Goal: Information Seeking & Learning: Compare options

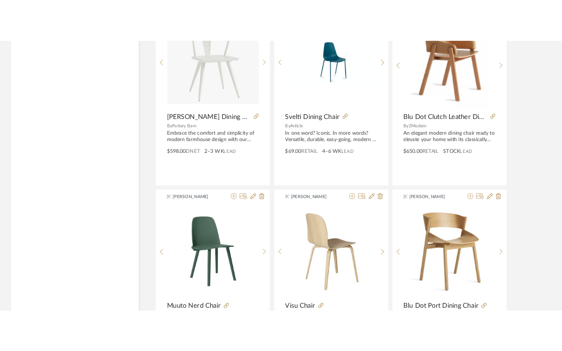
scroll to position [6432, 0]
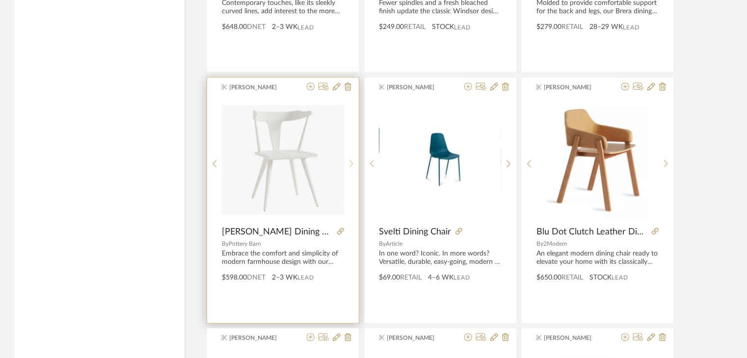
click at [353, 160] on sr-next-btn at bounding box center [351, 164] width 15 height 8
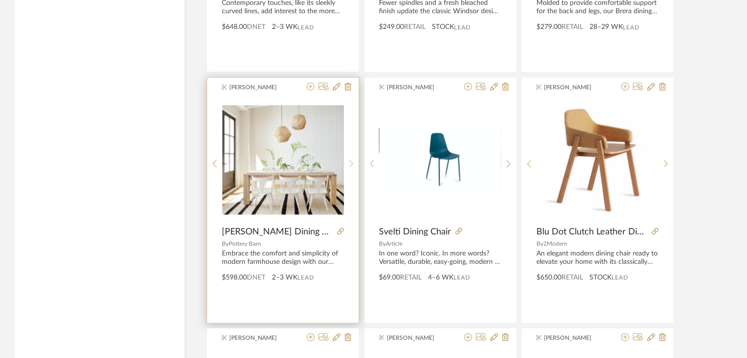
click at [353, 160] on sr-next-btn at bounding box center [351, 164] width 15 height 8
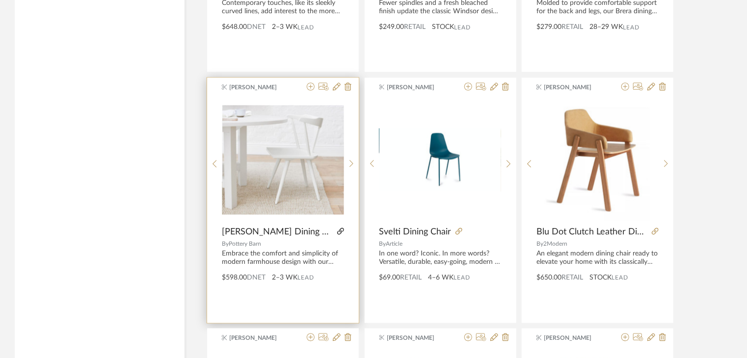
click at [338, 228] on icon at bounding box center [340, 231] width 7 height 7
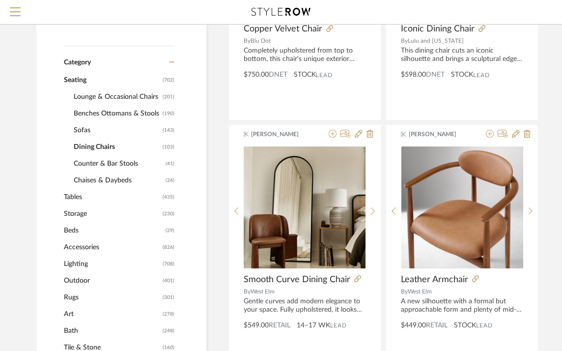
scroll to position [295, 0]
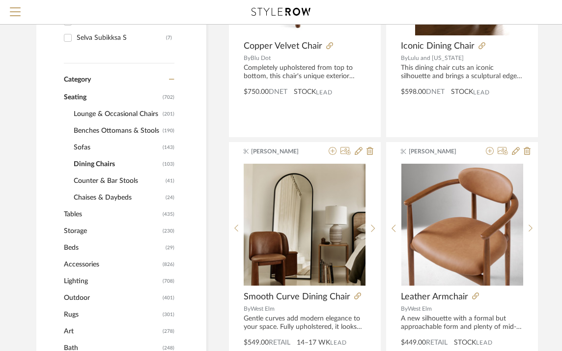
click at [74, 93] on span "Seating" at bounding box center [112, 97] width 96 height 17
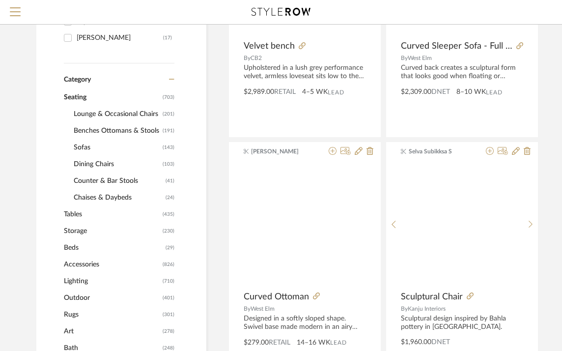
scroll to position [310, 0]
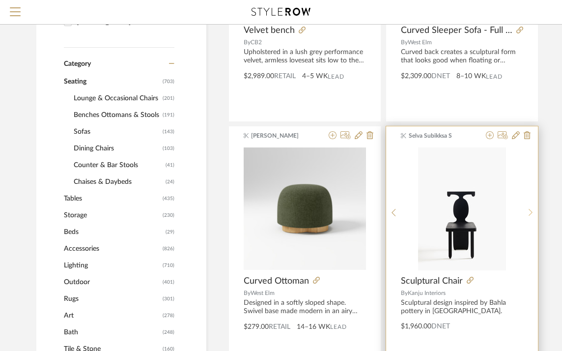
click at [529, 211] on icon at bounding box center [530, 212] width 4 height 8
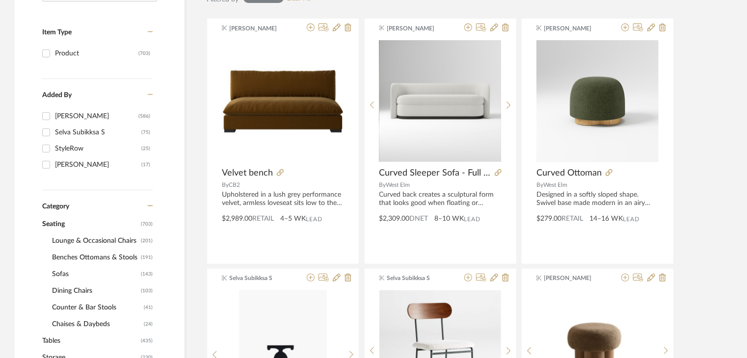
scroll to position [359, 0]
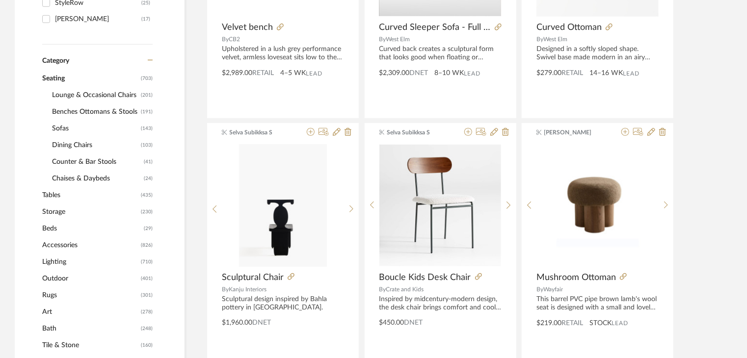
click at [70, 196] on span "Tables" at bounding box center [90, 195] width 96 height 17
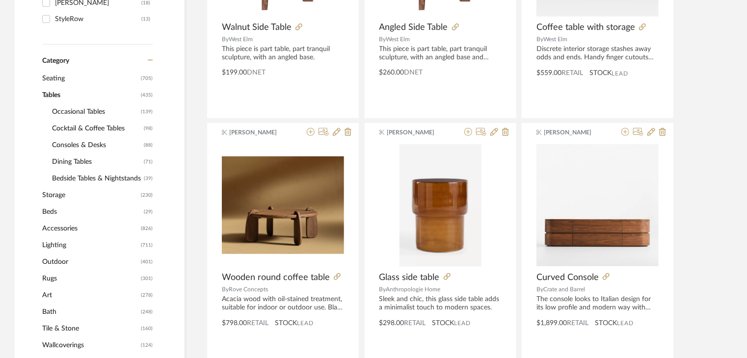
scroll to position [376, 0]
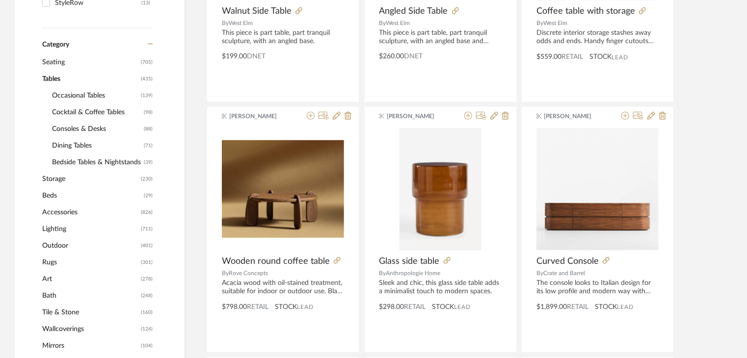
click at [92, 146] on span "Dining Tables" at bounding box center [96, 145] width 89 height 17
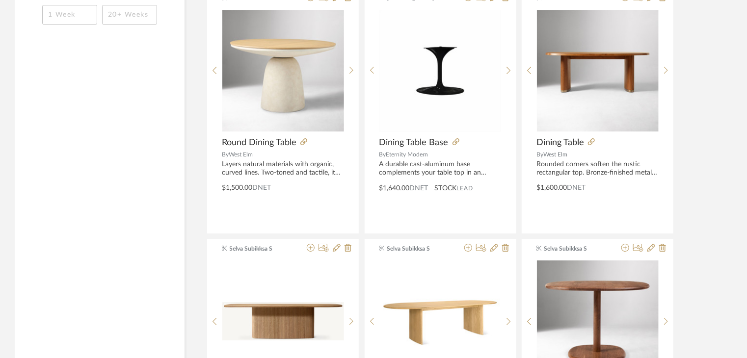
scroll to position [1750, 0]
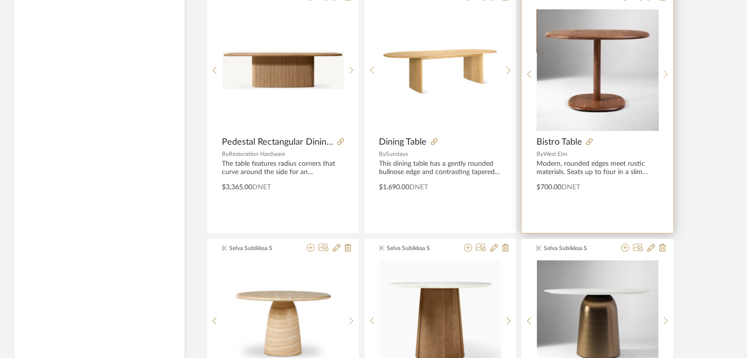
click at [666, 74] on icon at bounding box center [666, 74] width 4 height 7
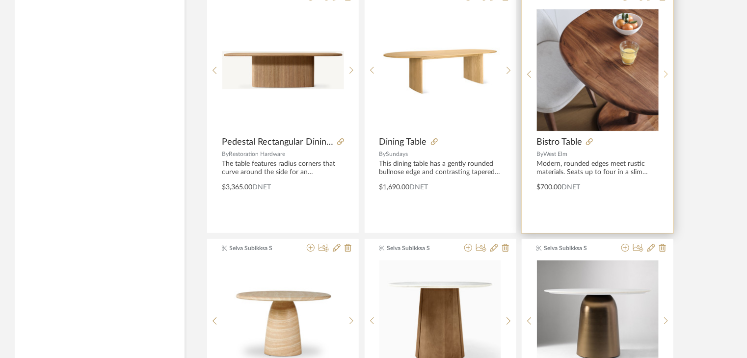
click at [666, 74] on icon at bounding box center [666, 74] width 4 height 7
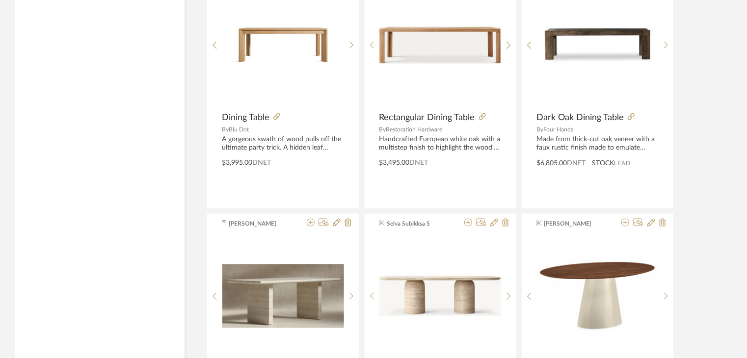
scroll to position [2683, 0]
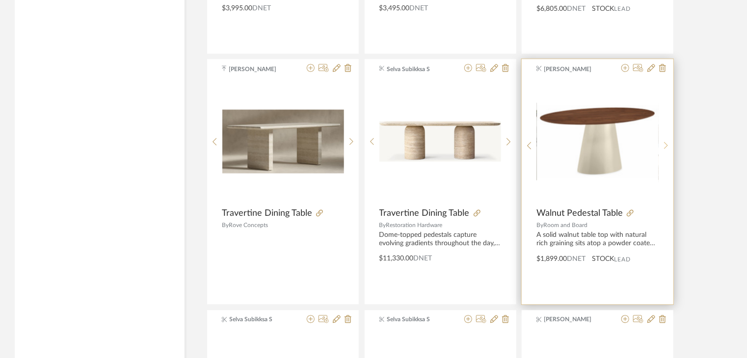
click at [664, 134] on div at bounding box center [666, 146] width 15 height 131
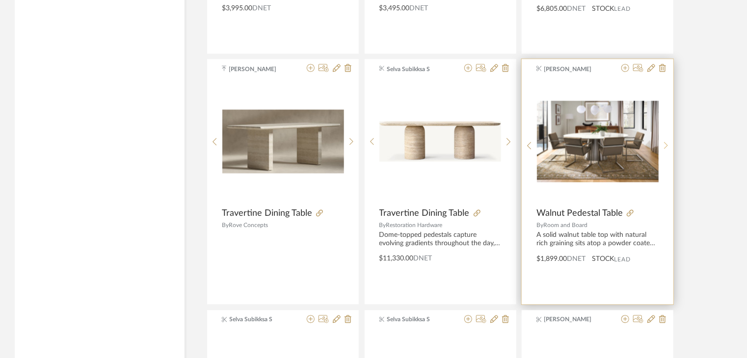
click at [664, 134] on div at bounding box center [666, 146] width 15 height 131
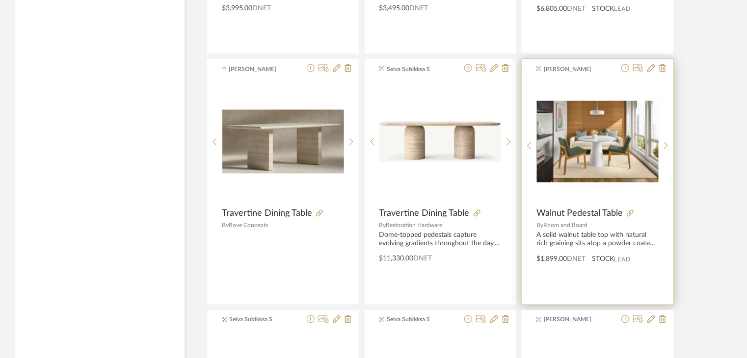
scroll to position [2978, 0]
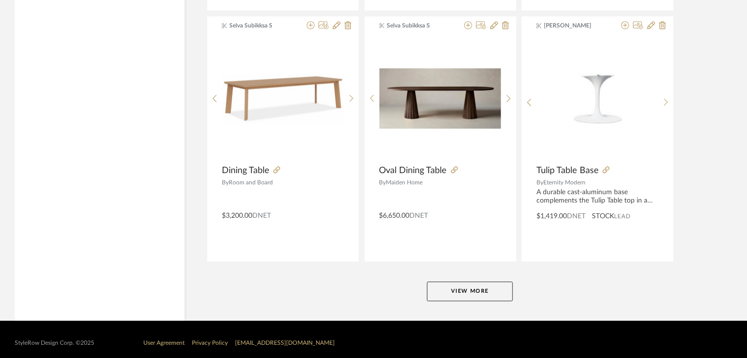
click at [498, 287] on button "View More" at bounding box center [470, 292] width 86 height 20
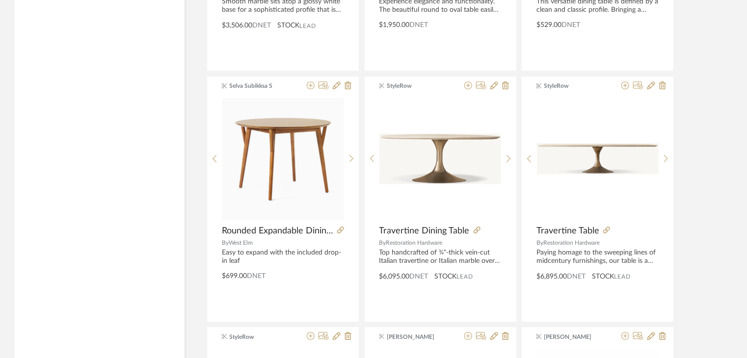
scroll to position [3714, 0]
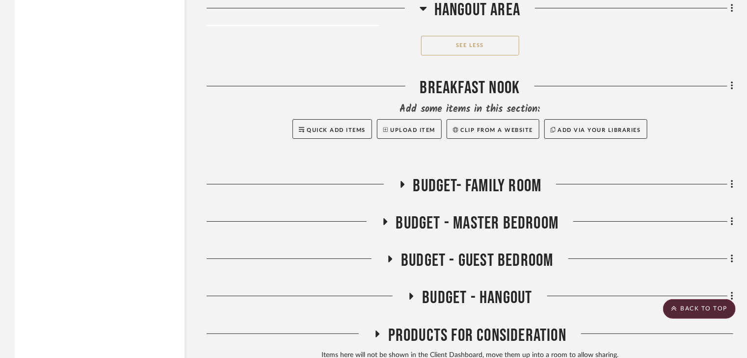
scroll to position [3611, 0]
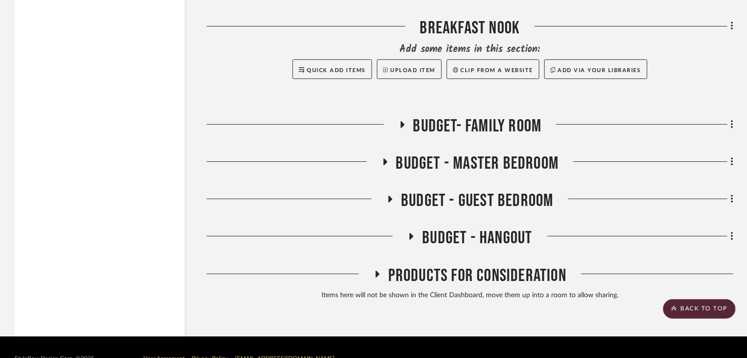
click at [455, 266] on span "Products For Consideration" at bounding box center [477, 276] width 178 height 21
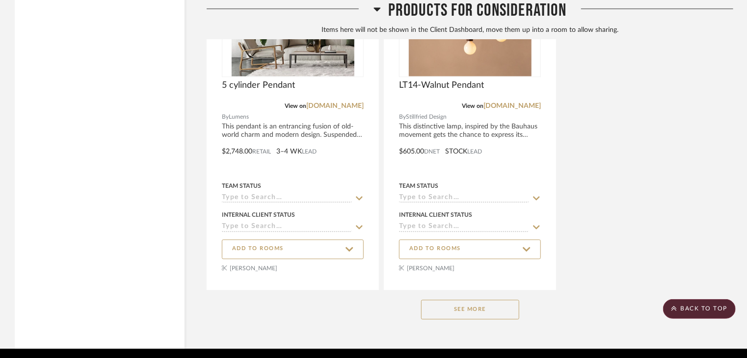
scroll to position [4741, 0]
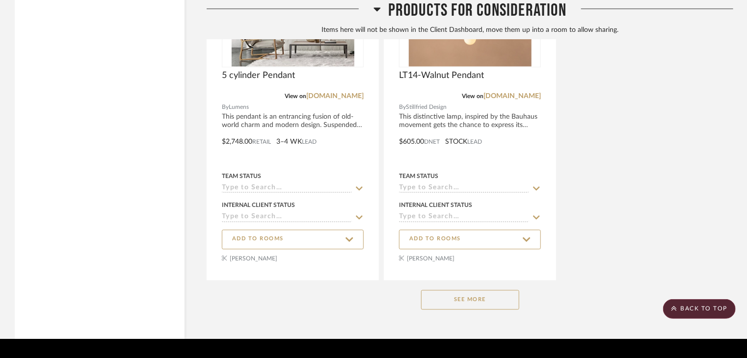
click at [440, 290] on button "See More" at bounding box center [470, 300] width 98 height 20
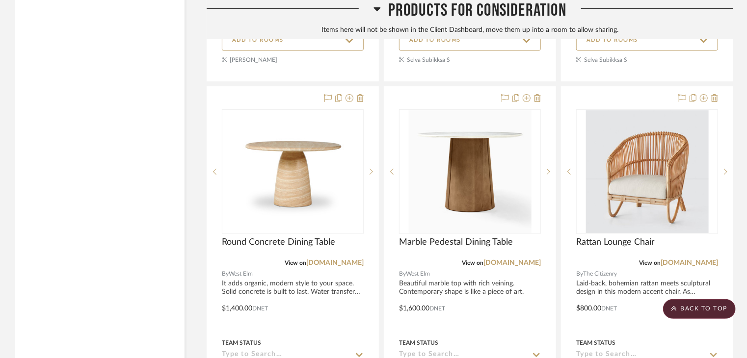
scroll to position [7490, 0]
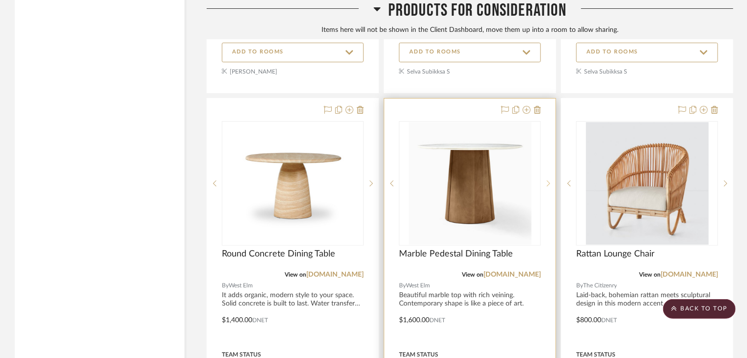
click at [550, 180] on icon at bounding box center [548, 183] width 3 height 7
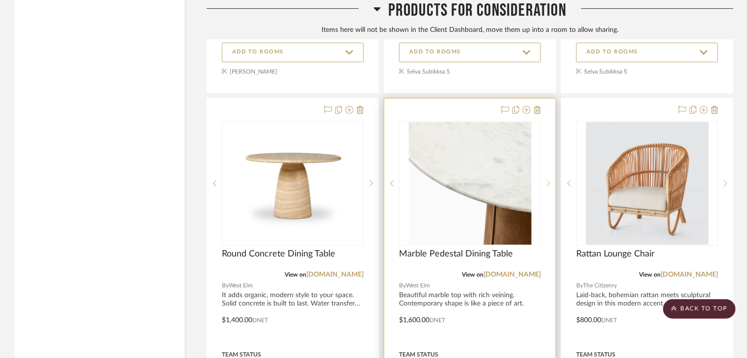
click at [550, 180] on icon at bounding box center [548, 183] width 3 height 7
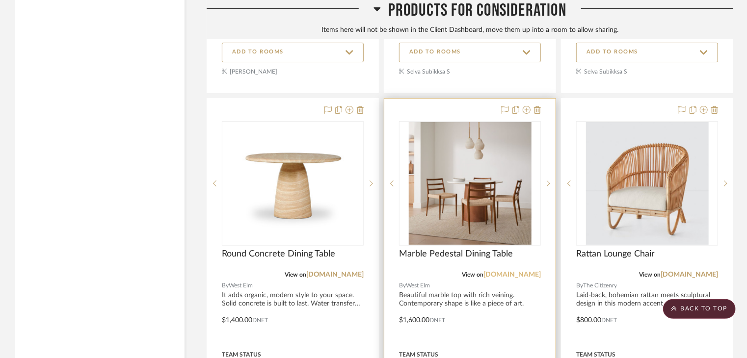
click at [528, 271] on link "[DOMAIN_NAME]" at bounding box center [512, 274] width 57 height 7
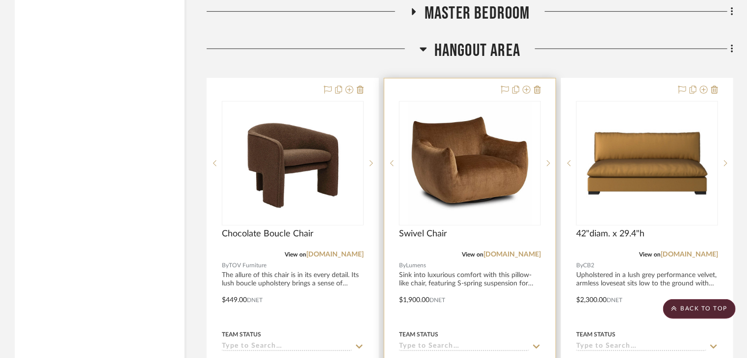
scroll to position [2148, 0]
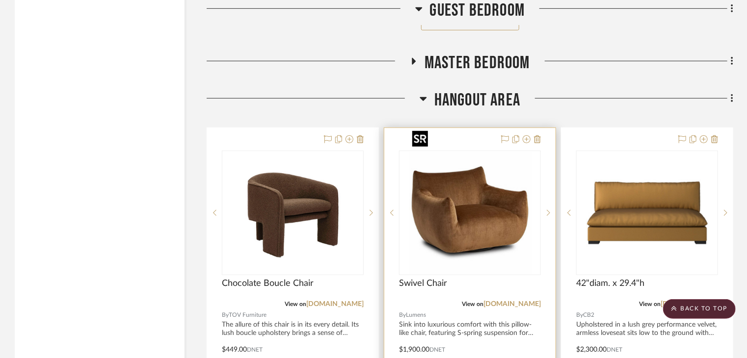
click at [489, 205] on img "0" at bounding box center [470, 213] width 123 height 123
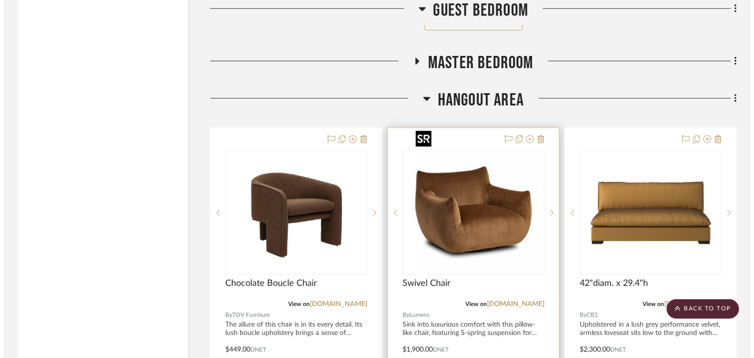
scroll to position [0, 0]
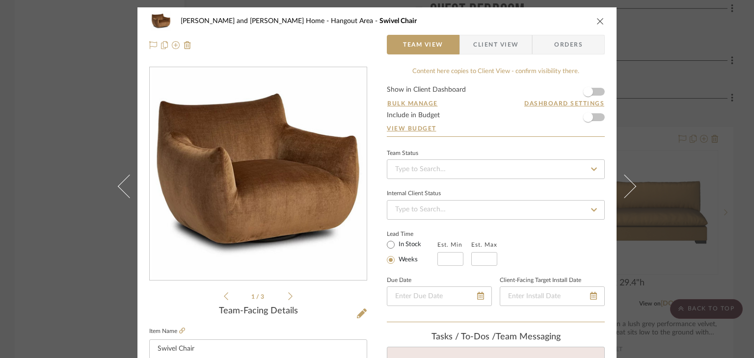
click at [745, 156] on div "Sharika and Ashish Home Hangout Area Swivel Chair Team View Client View Orders …" at bounding box center [377, 179] width 754 height 358
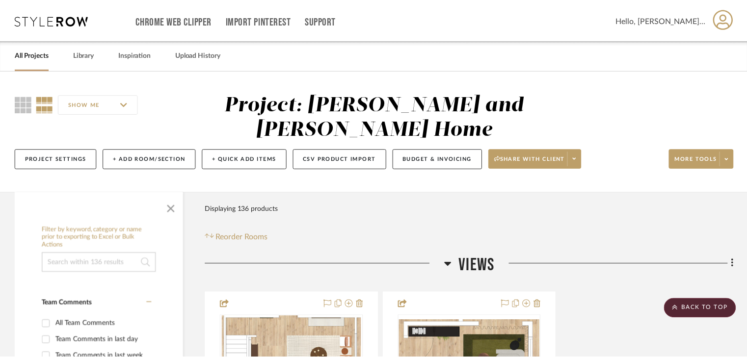
scroll to position [2148, 0]
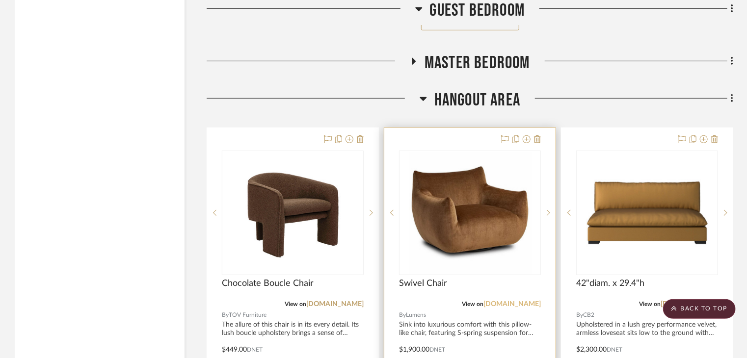
click at [522, 301] on link "[DOMAIN_NAME]" at bounding box center [512, 304] width 57 height 7
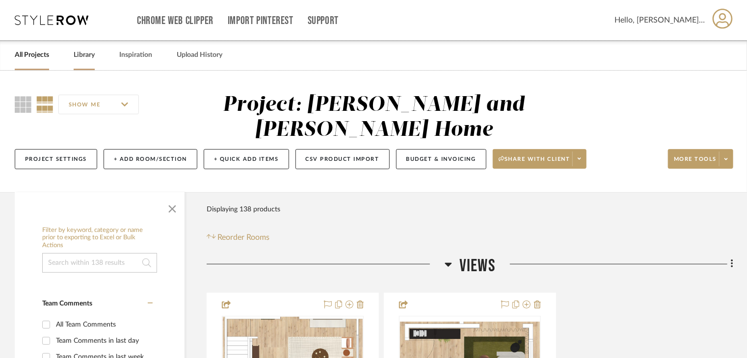
click at [88, 52] on link "Library" at bounding box center [84, 55] width 21 height 13
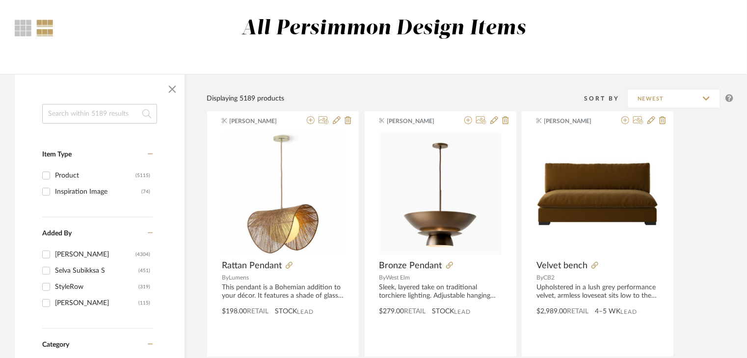
scroll to position [245, 0]
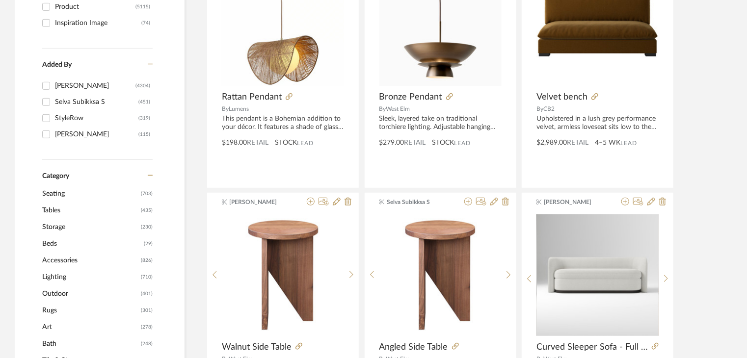
click at [60, 193] on span "Seating" at bounding box center [90, 194] width 96 height 17
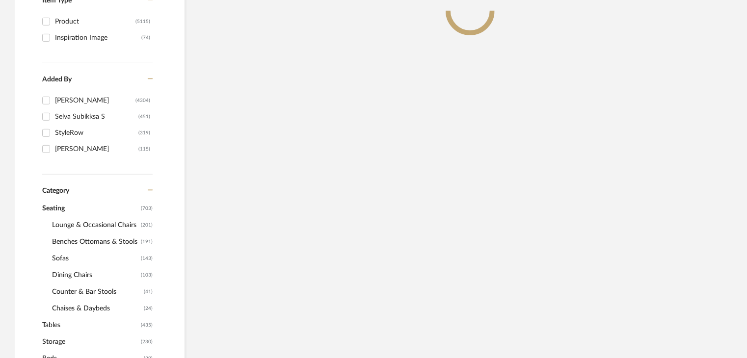
scroll to position [260, 0]
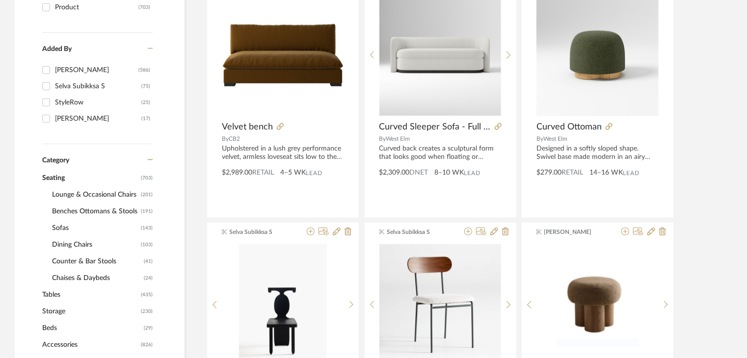
click at [107, 194] on span "Lounge & Occasional Chairs" at bounding box center [95, 195] width 86 height 17
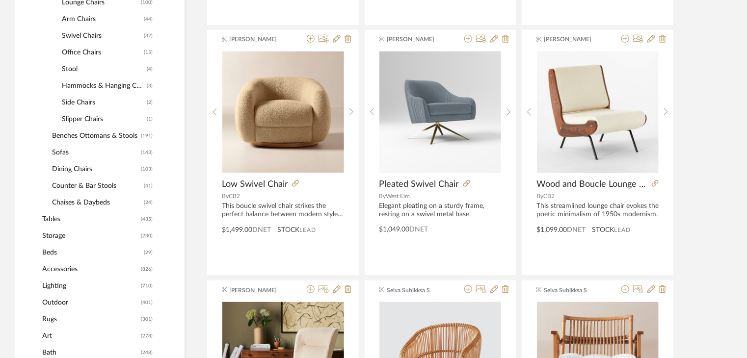
scroll to position [456, 0]
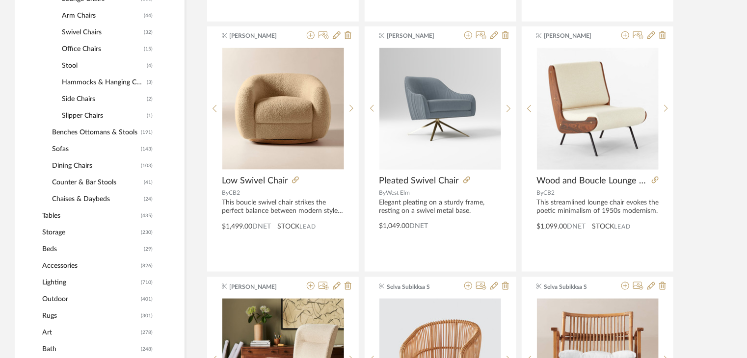
click at [62, 217] on span "Tables" at bounding box center [90, 216] width 96 height 17
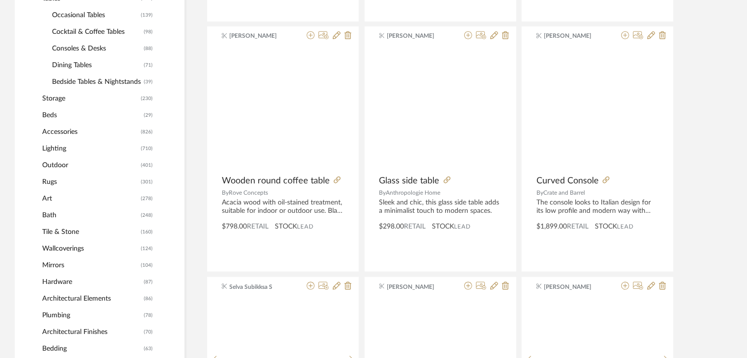
scroll to position [472, 0]
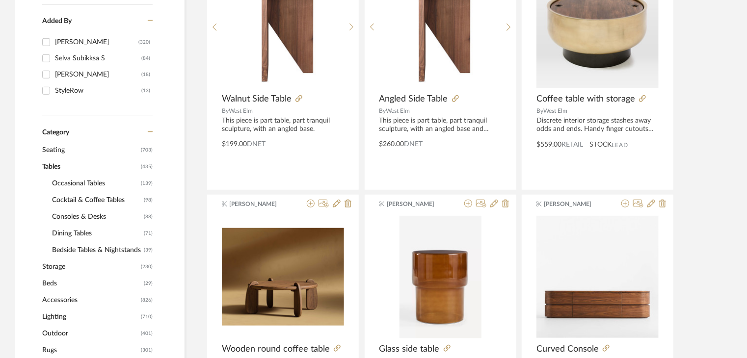
scroll to position [276, 0]
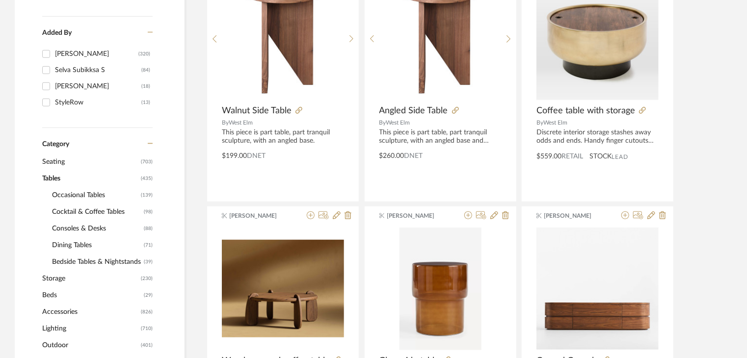
click at [77, 241] on span "Dining Tables" at bounding box center [96, 245] width 89 height 17
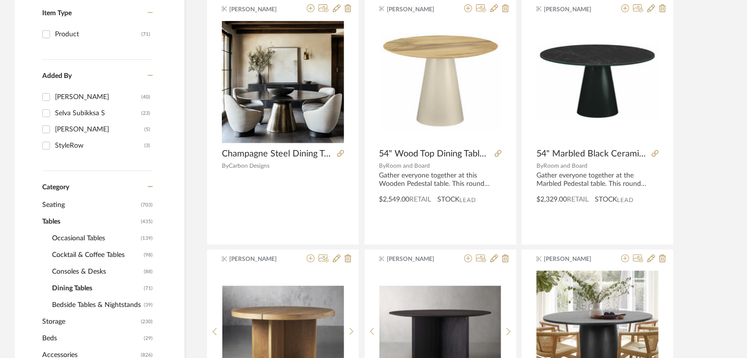
scroll to position [245, 0]
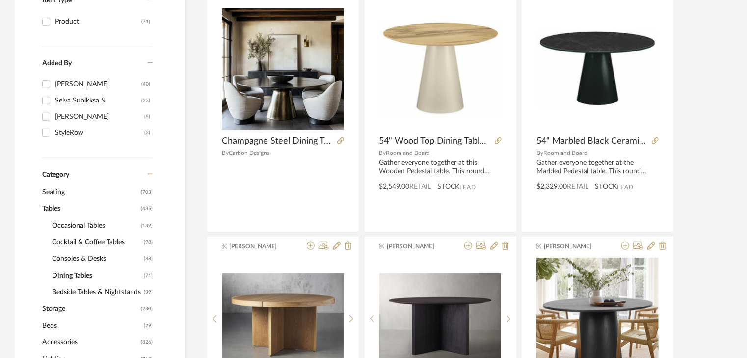
click at [80, 189] on span "Seating" at bounding box center [90, 192] width 96 height 17
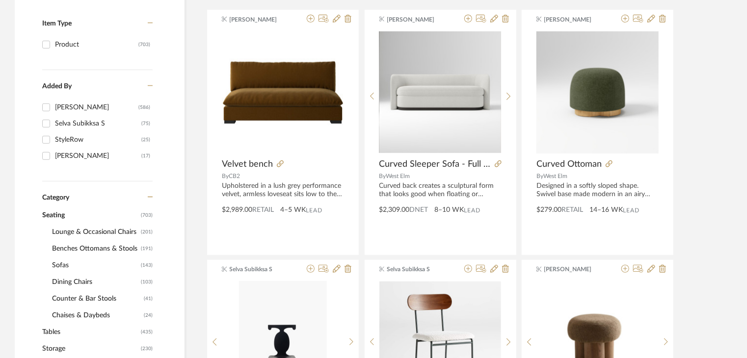
scroll to position [245, 0]
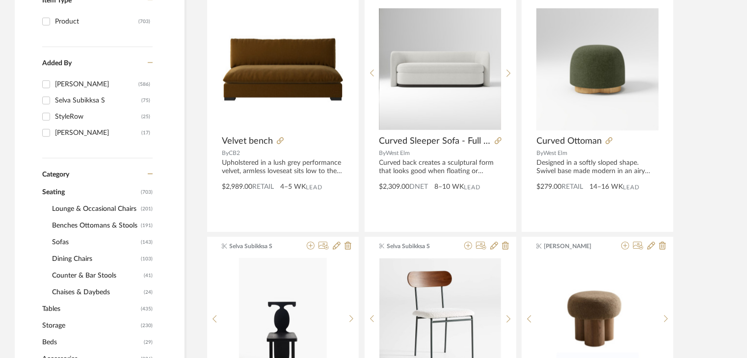
click at [85, 257] on span "Dining Chairs" at bounding box center [95, 259] width 86 height 17
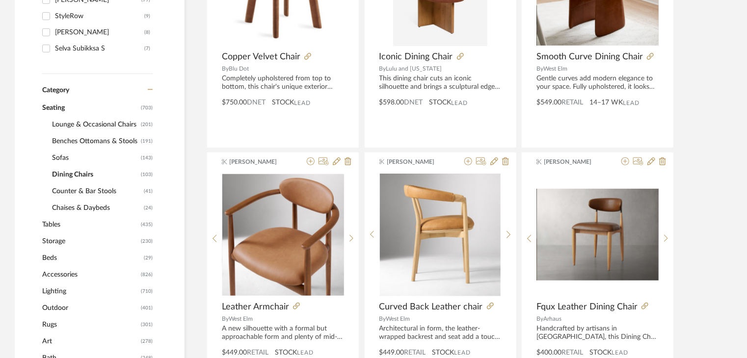
scroll to position [344, 0]
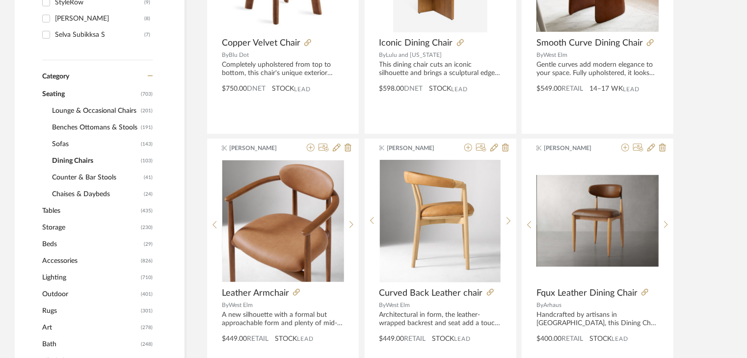
click at [97, 122] on span "Benches Ottomans & Stools" at bounding box center [95, 127] width 86 height 17
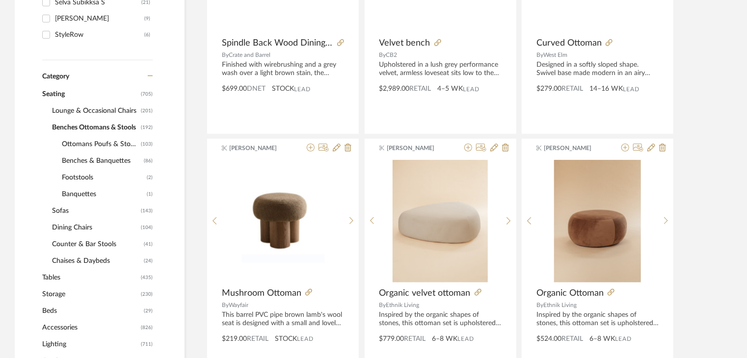
scroll to position [376, 0]
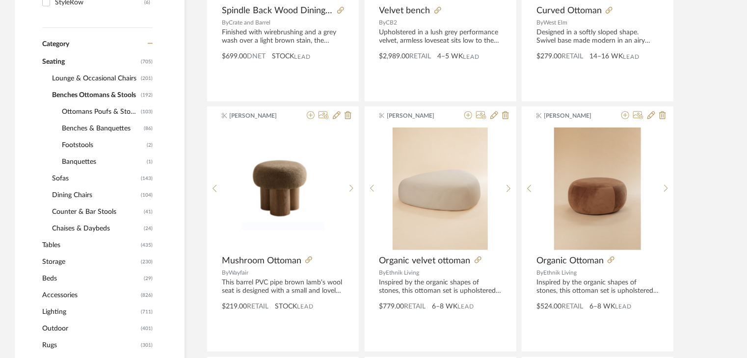
click at [87, 226] on span "Chaises & Daybeds" at bounding box center [96, 228] width 89 height 17
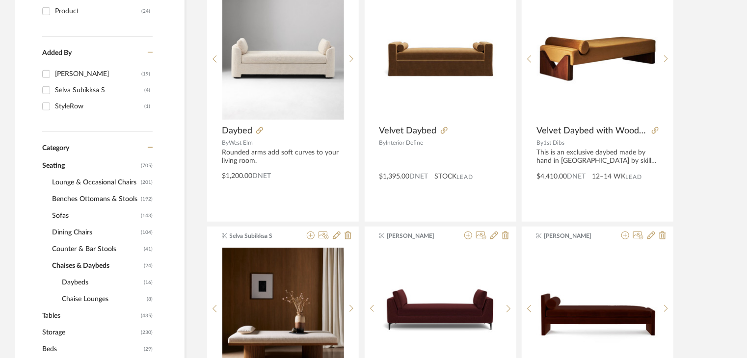
scroll to position [262, 0]
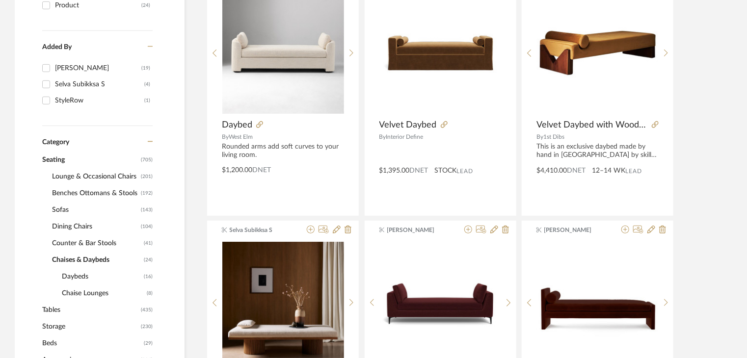
click at [85, 228] on span "Dining Chairs" at bounding box center [95, 226] width 86 height 17
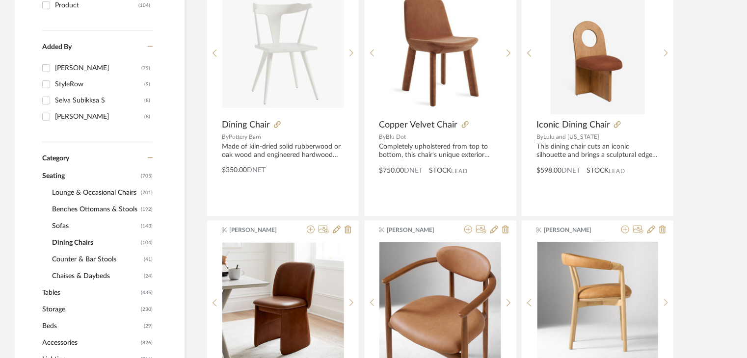
click at [61, 175] on span "Seating" at bounding box center [90, 176] width 96 height 17
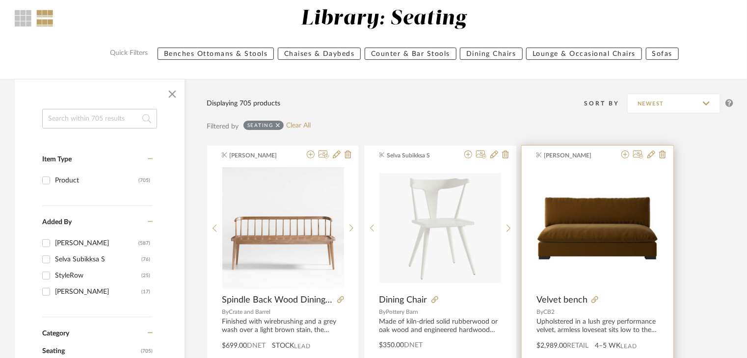
scroll to position [163, 0]
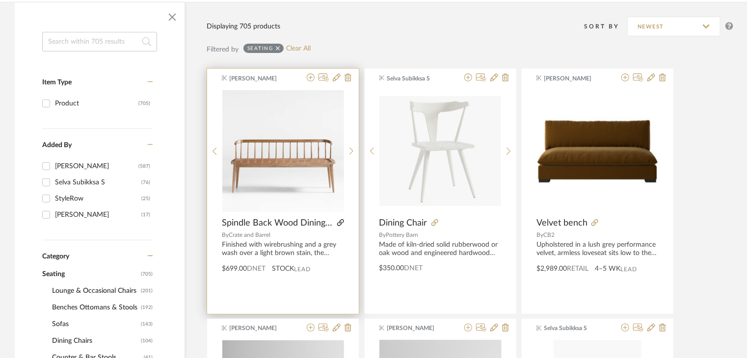
click at [343, 222] on icon at bounding box center [340, 222] width 7 height 7
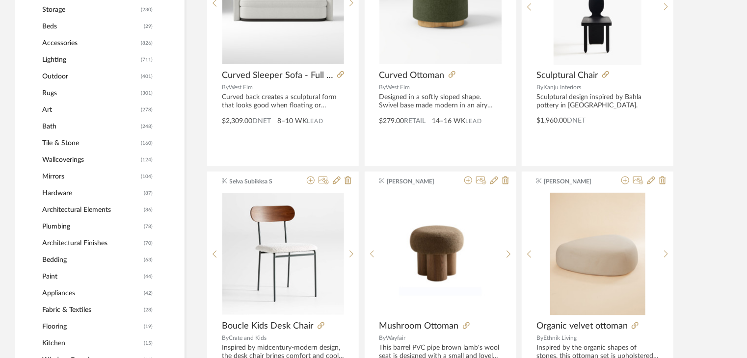
scroll to position [556, 0]
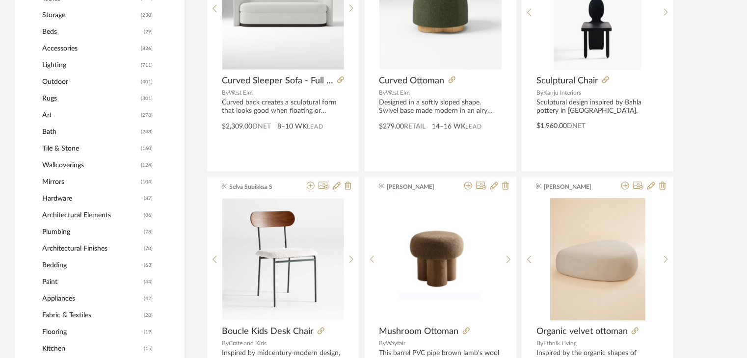
click at [54, 96] on span "Rugs" at bounding box center [90, 98] width 96 height 17
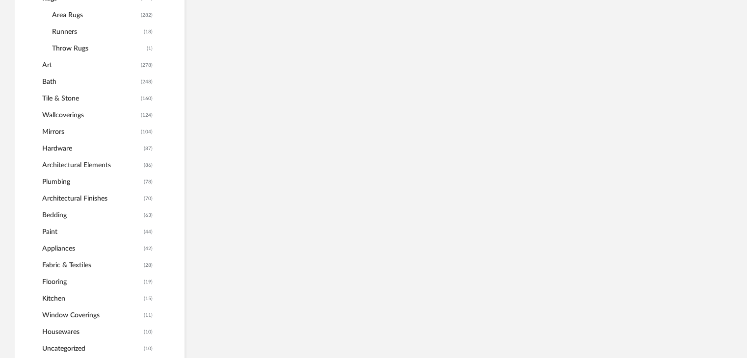
scroll to position [456, 0]
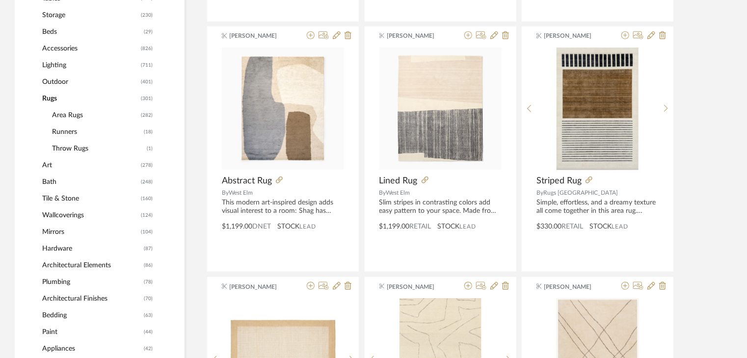
click at [74, 116] on span "Area Rugs" at bounding box center [95, 115] width 86 height 17
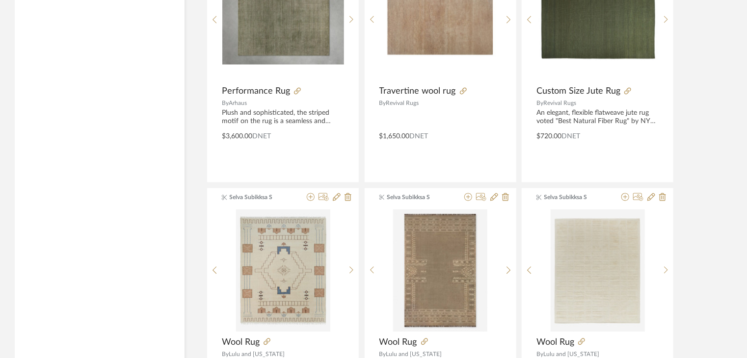
scroll to position [2983, 0]
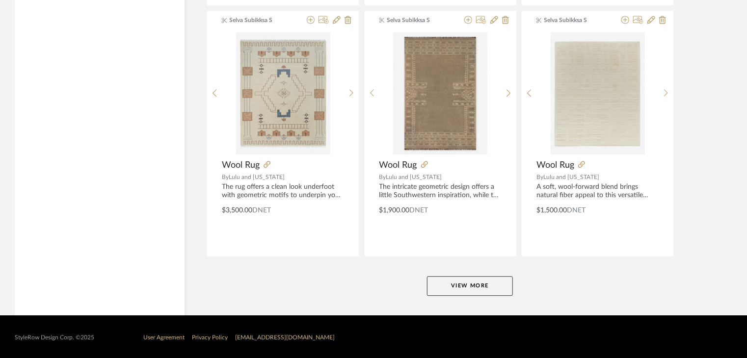
click at [489, 290] on button "View More" at bounding box center [470, 286] width 86 height 20
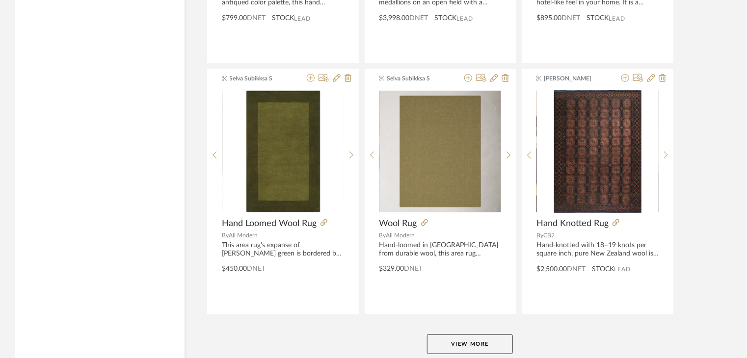
scroll to position [5994, 0]
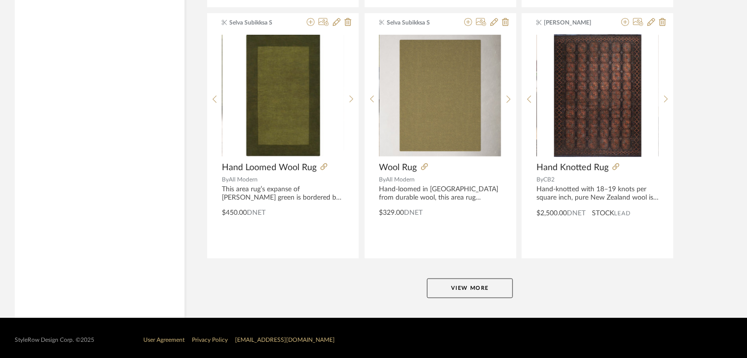
click at [481, 279] on button "View More" at bounding box center [470, 289] width 86 height 20
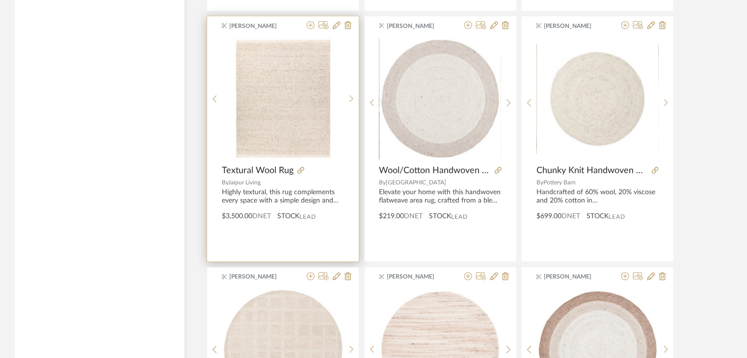
scroll to position [8999, 0]
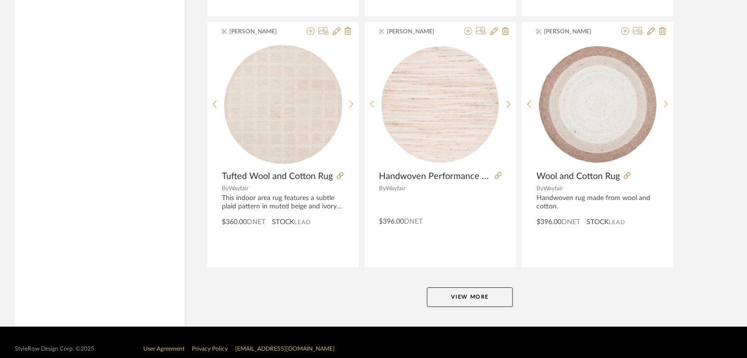
click at [458, 288] on button "View More" at bounding box center [470, 298] width 86 height 20
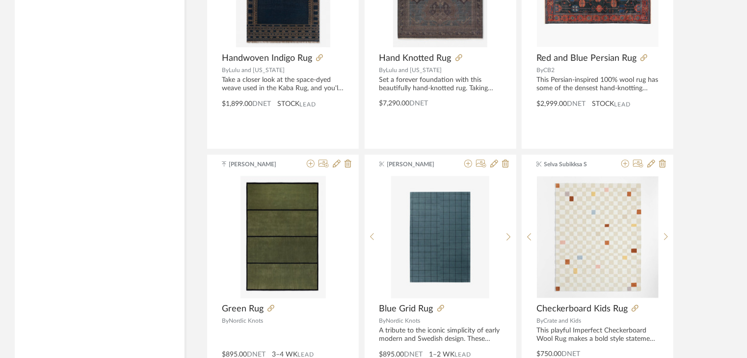
scroll to position [6397, 0]
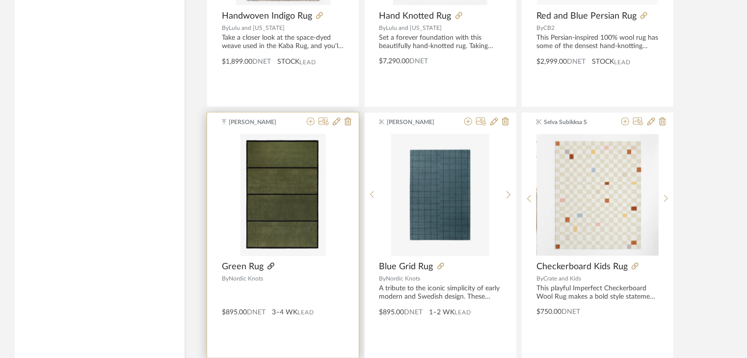
click at [268, 263] on icon at bounding box center [271, 266] width 7 height 7
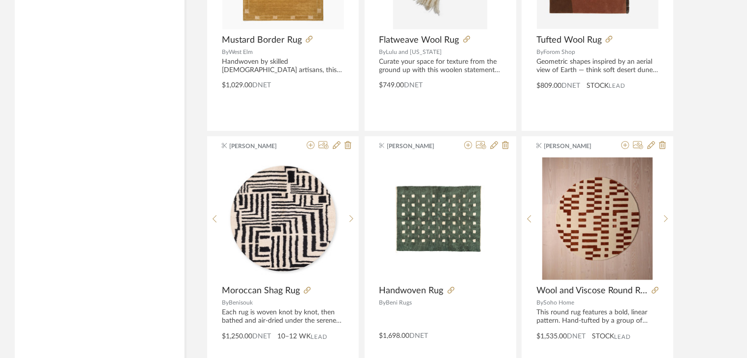
scroll to position [2125, 0]
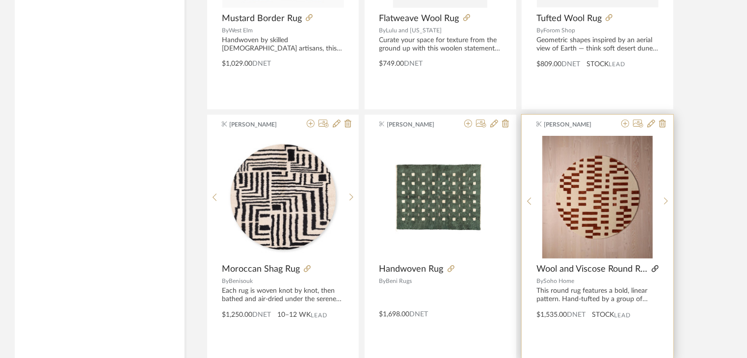
click at [657, 270] on icon at bounding box center [655, 269] width 7 height 7
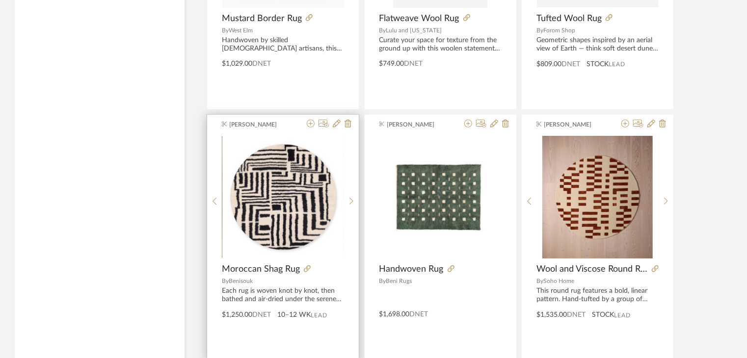
click at [300, 264] on div at bounding box center [322, 269] width 44 height 11
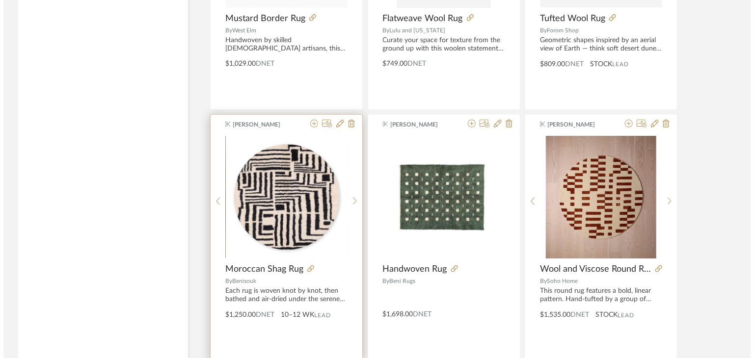
scroll to position [0, 0]
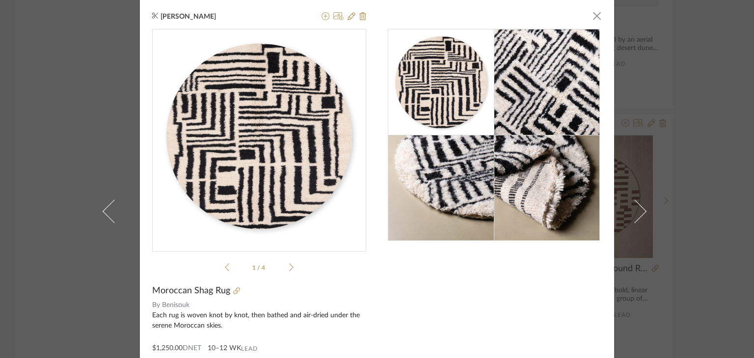
click at [668, 276] on div "Anu Kurup × 1 / 4 Moroccan Shag Rug By Benisouk Each rug is woven knot by knot,…" at bounding box center [377, 179] width 754 height 358
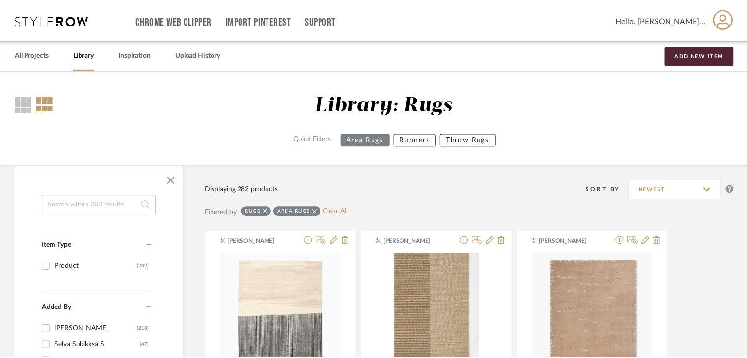
scroll to position [2125, 0]
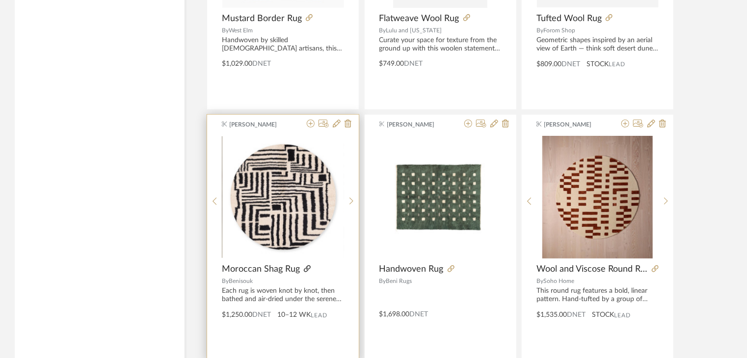
click at [306, 268] on icon at bounding box center [307, 269] width 7 height 7
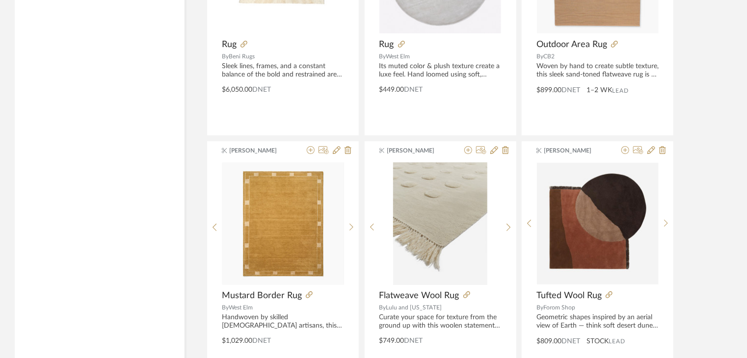
scroll to position [1831, 0]
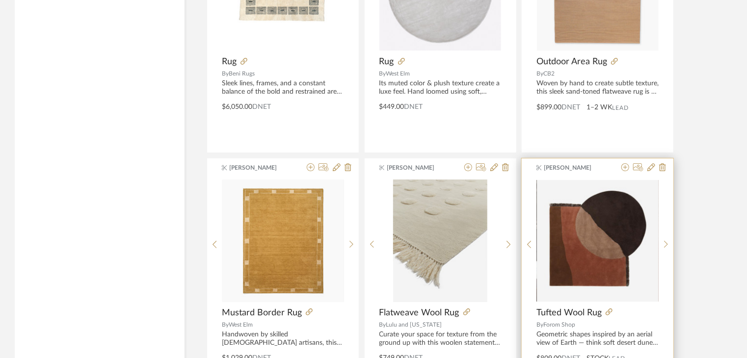
click at [609, 308] on div at bounding box center [630, 313] width 57 height 11
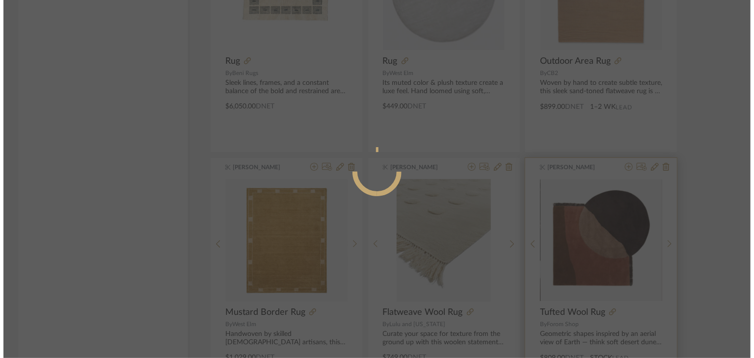
scroll to position [0, 0]
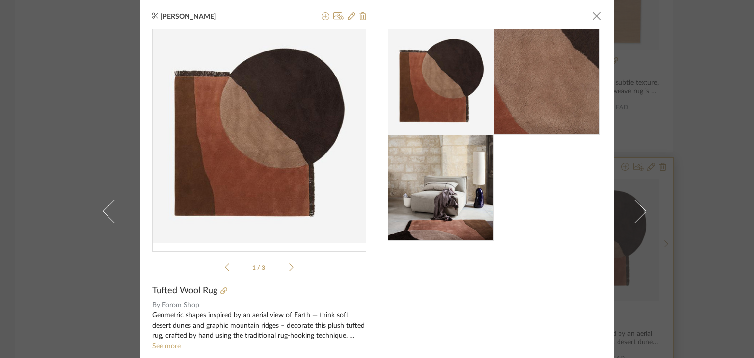
drag, startPoint x: 686, startPoint y: 264, endPoint x: 658, endPoint y: 296, distance: 42.4
click at [686, 264] on div "Anu Kurup × 1 / 3 Tufted Wool Rug By Forom Shop Geometric shapes inspired by an…" at bounding box center [377, 179] width 754 height 358
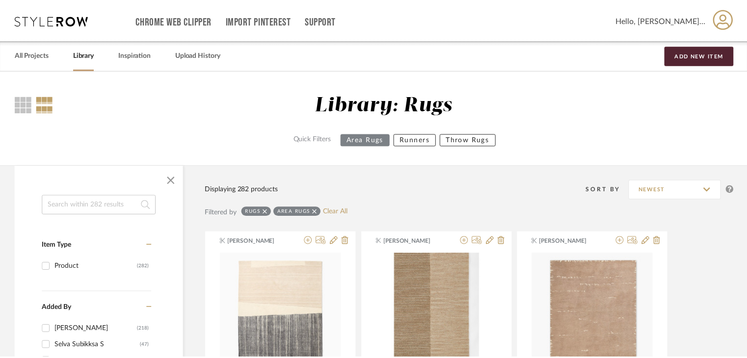
scroll to position [1831, 0]
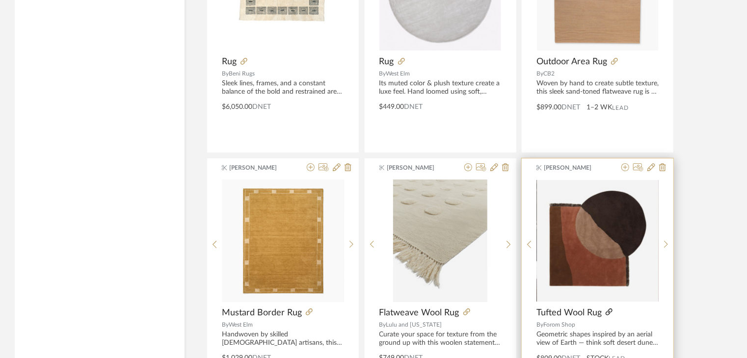
click at [611, 313] on icon at bounding box center [609, 312] width 7 height 7
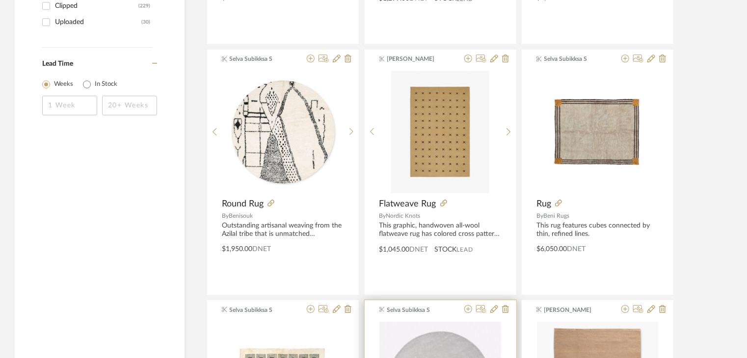
scroll to position [1291, 0]
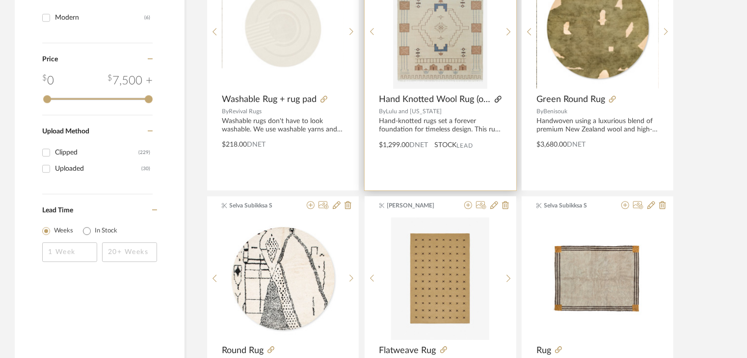
click at [498, 98] on icon at bounding box center [498, 99] width 7 height 7
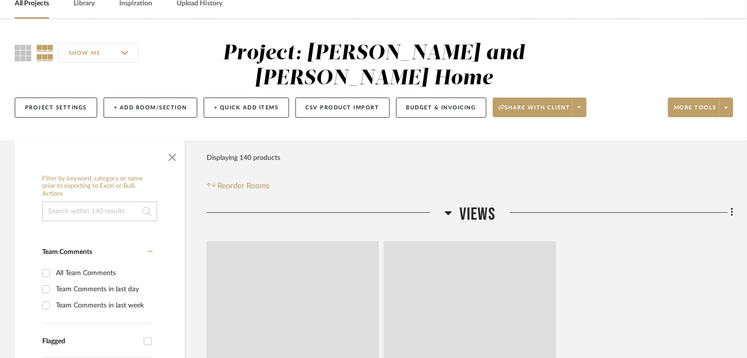
scroll to position [295, 0]
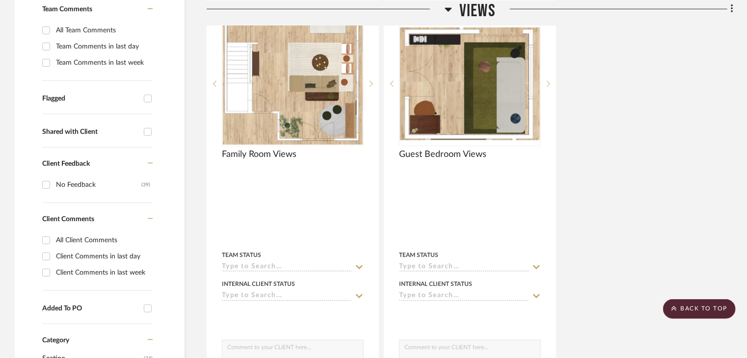
click at [450, 10] on icon at bounding box center [448, 9] width 7 height 12
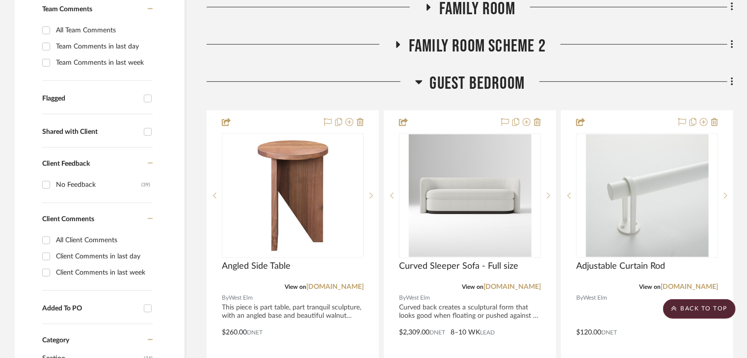
click at [417, 76] on icon at bounding box center [418, 82] width 7 height 12
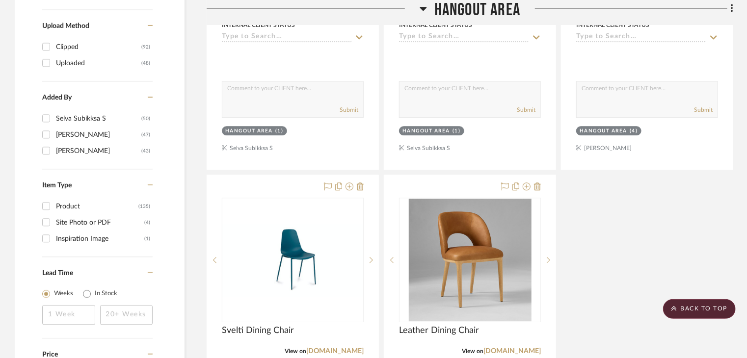
scroll to position [1178, 0]
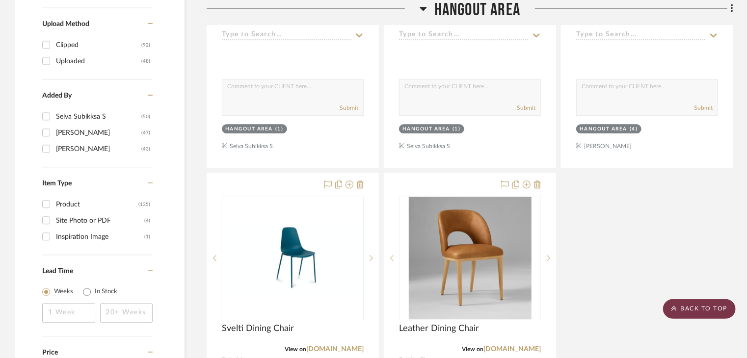
click at [699, 314] on scroll-to-top-button "BACK TO TOP" at bounding box center [699, 309] width 73 height 20
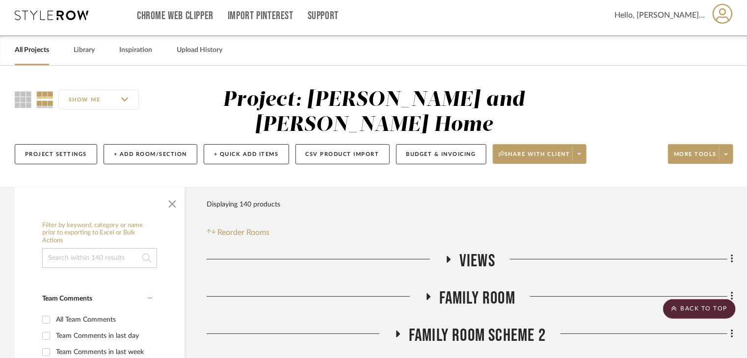
scroll to position [0, 0]
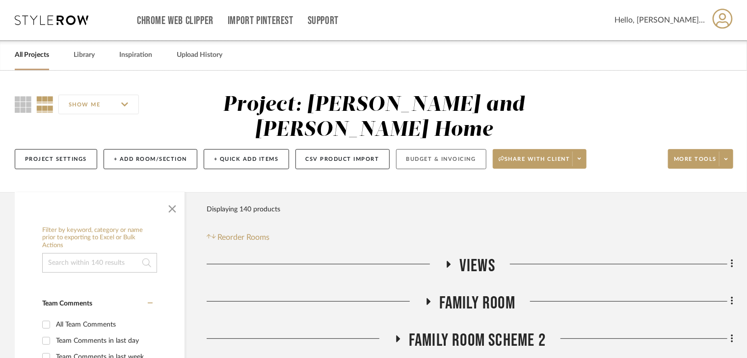
click at [437, 149] on button "Budget & Invoicing" at bounding box center [441, 159] width 90 height 20
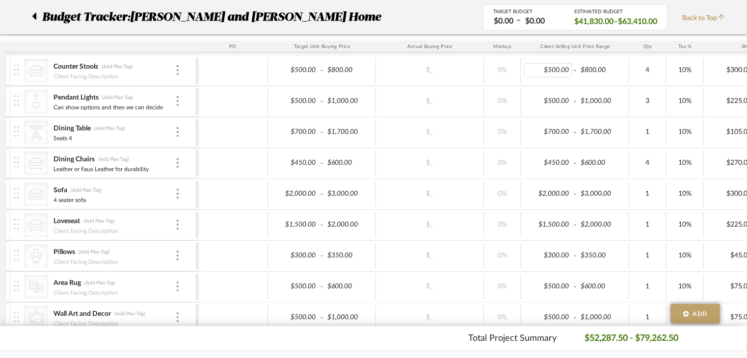
scroll to position [638, 0]
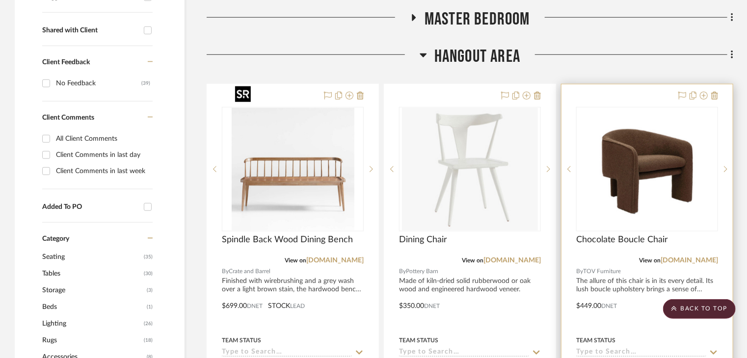
scroll to position [393, 0]
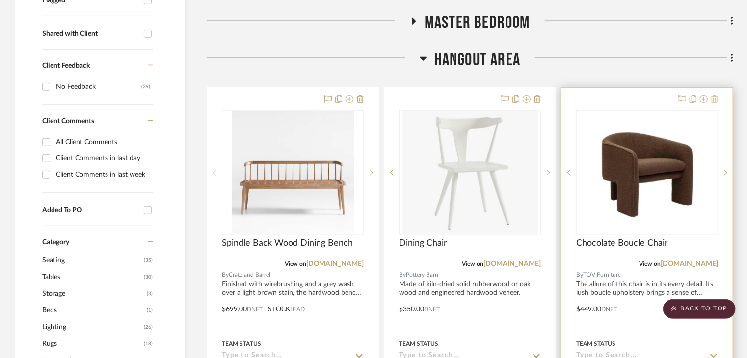
click at [713, 95] on icon at bounding box center [714, 99] width 7 height 8
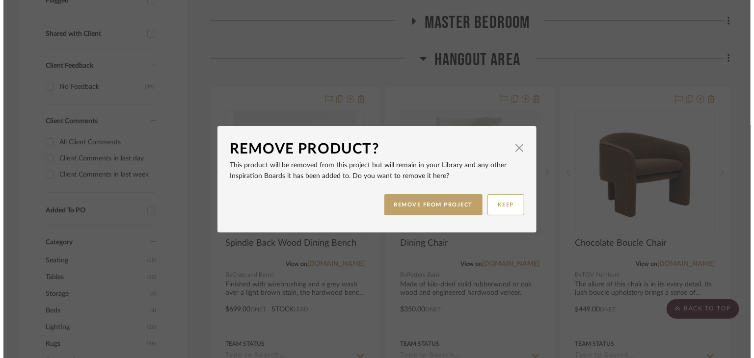
scroll to position [0, 0]
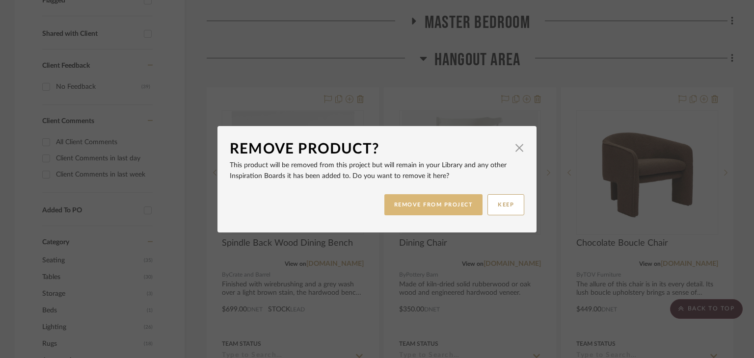
click at [453, 211] on button "REMOVE FROM PROJECT" at bounding box center [433, 204] width 99 height 21
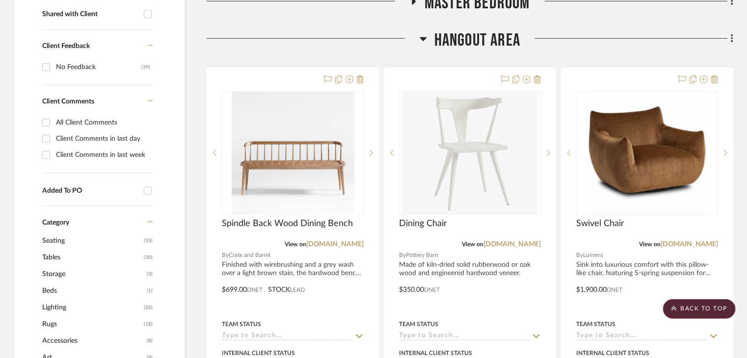
scroll to position [295, 0]
